Goal: Find specific page/section: Find specific page/section

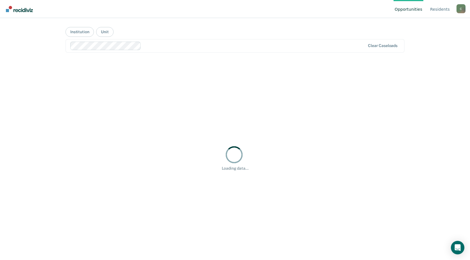
click at [225, 49] on div at bounding box center [217, 46] width 295 height 8
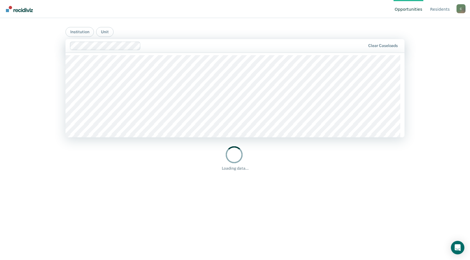
click at [225, 28] on main "Institution Unit 554 results available. Use Up and Down to choose options, pres…" at bounding box center [235, 132] width 352 height 228
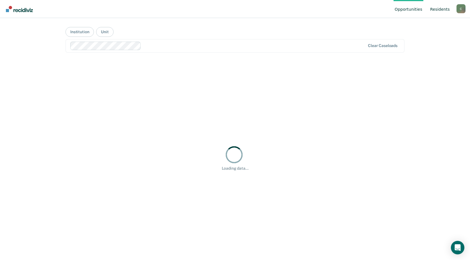
click at [225, 8] on link "Resident s" at bounding box center [440, 9] width 22 height 18
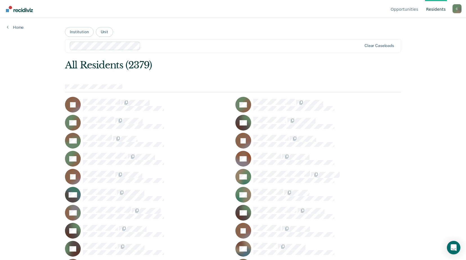
click at [147, 88] on div at bounding box center [233, 88] width 336 height 8
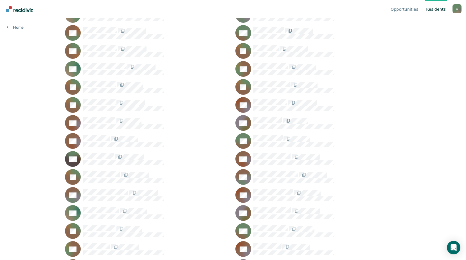
scroll to position [4012, 0]
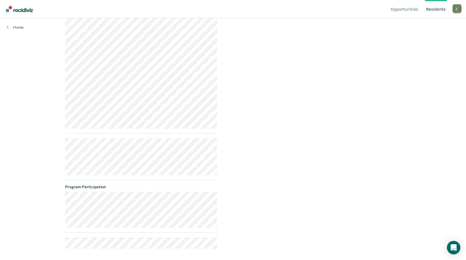
scroll to position [286, 0]
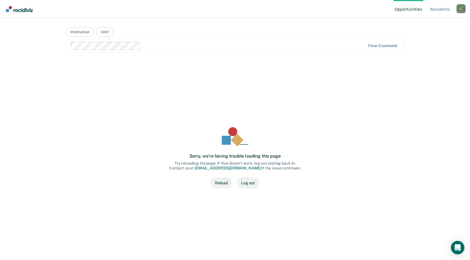
click at [226, 187] on button "Reload" at bounding box center [222, 182] width 22 height 11
